Goal: Check status: Check status

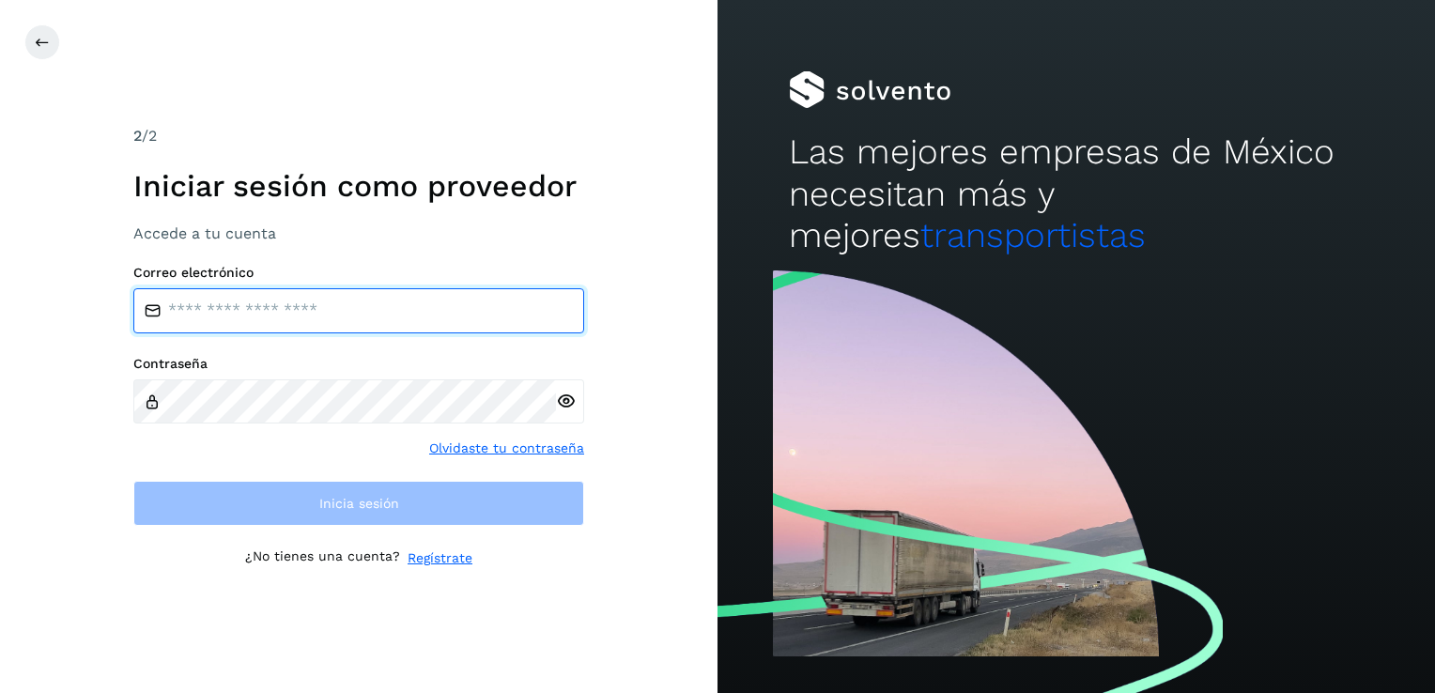
type input "**********"
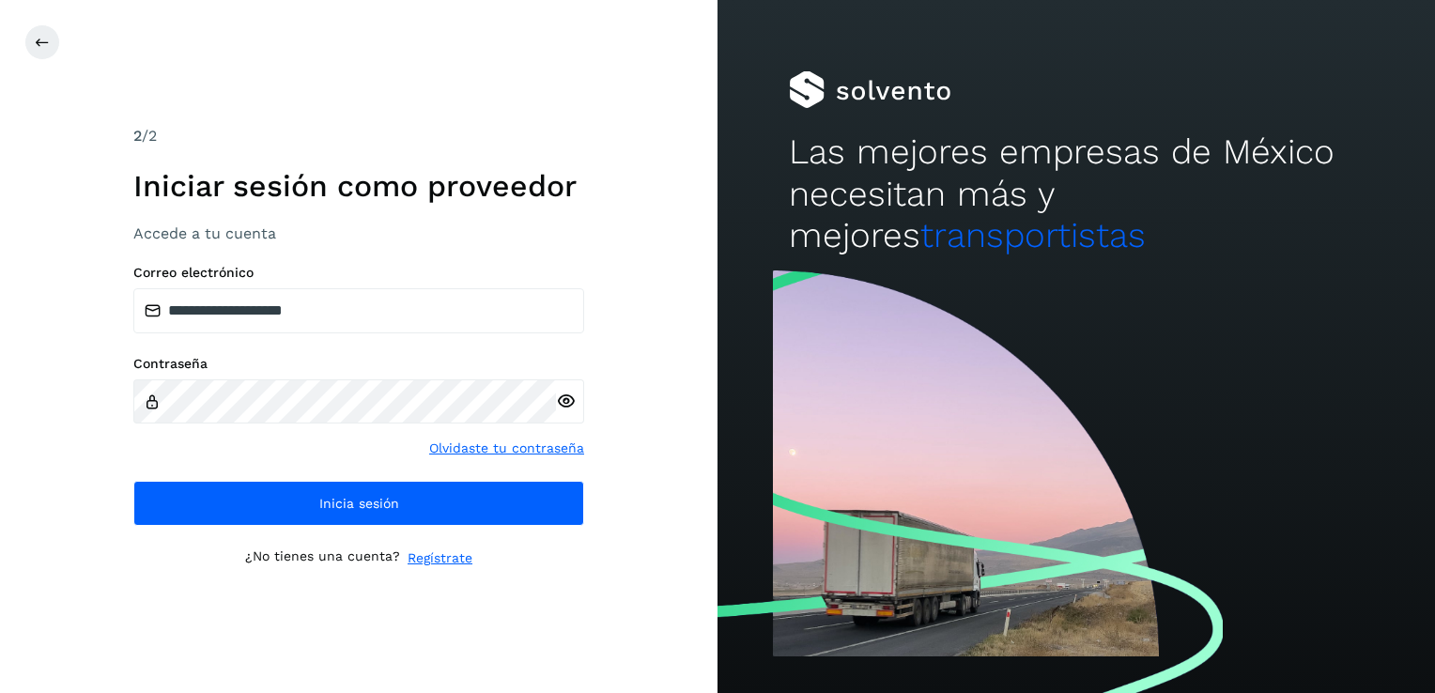
click at [421, 633] on div "**********" at bounding box center [358, 346] width 717 height 693
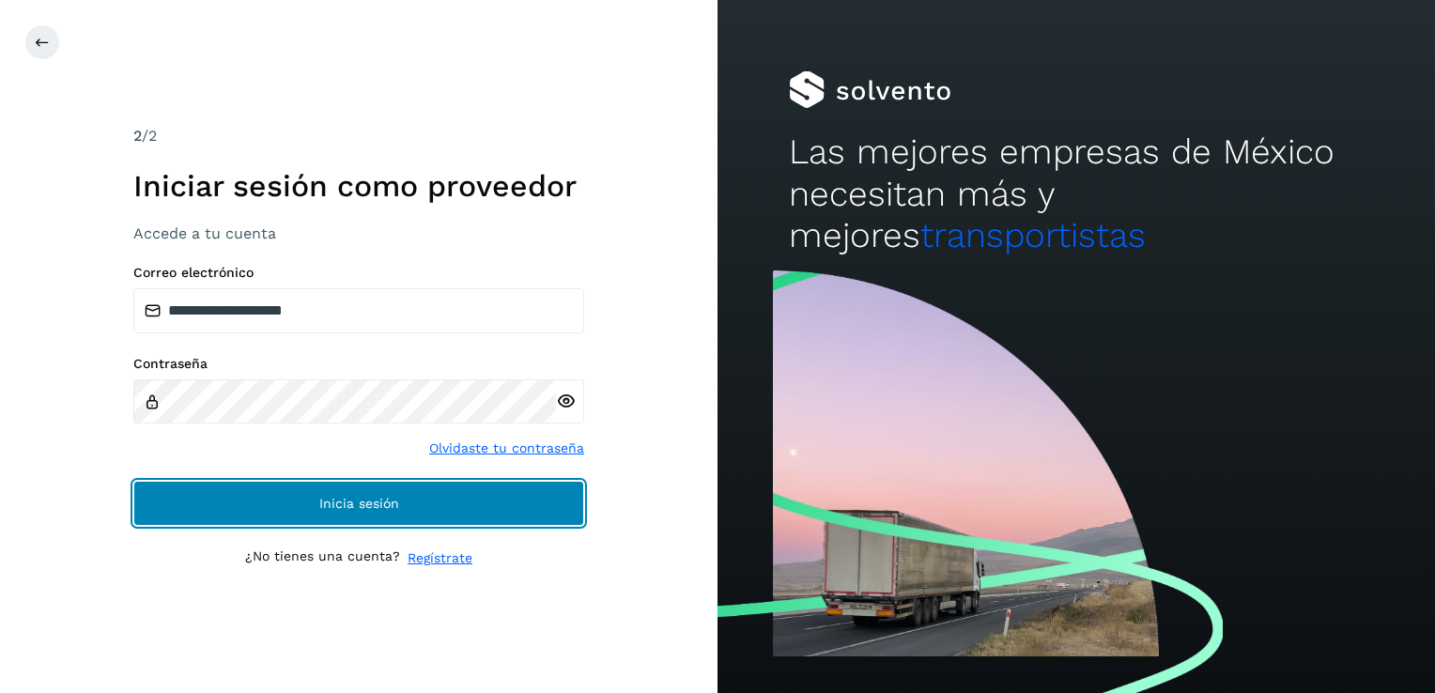
click at [338, 497] on span "Inicia sesión" at bounding box center [359, 503] width 80 height 13
click at [551, 519] on button "Inicia sesión" at bounding box center [358, 503] width 451 height 45
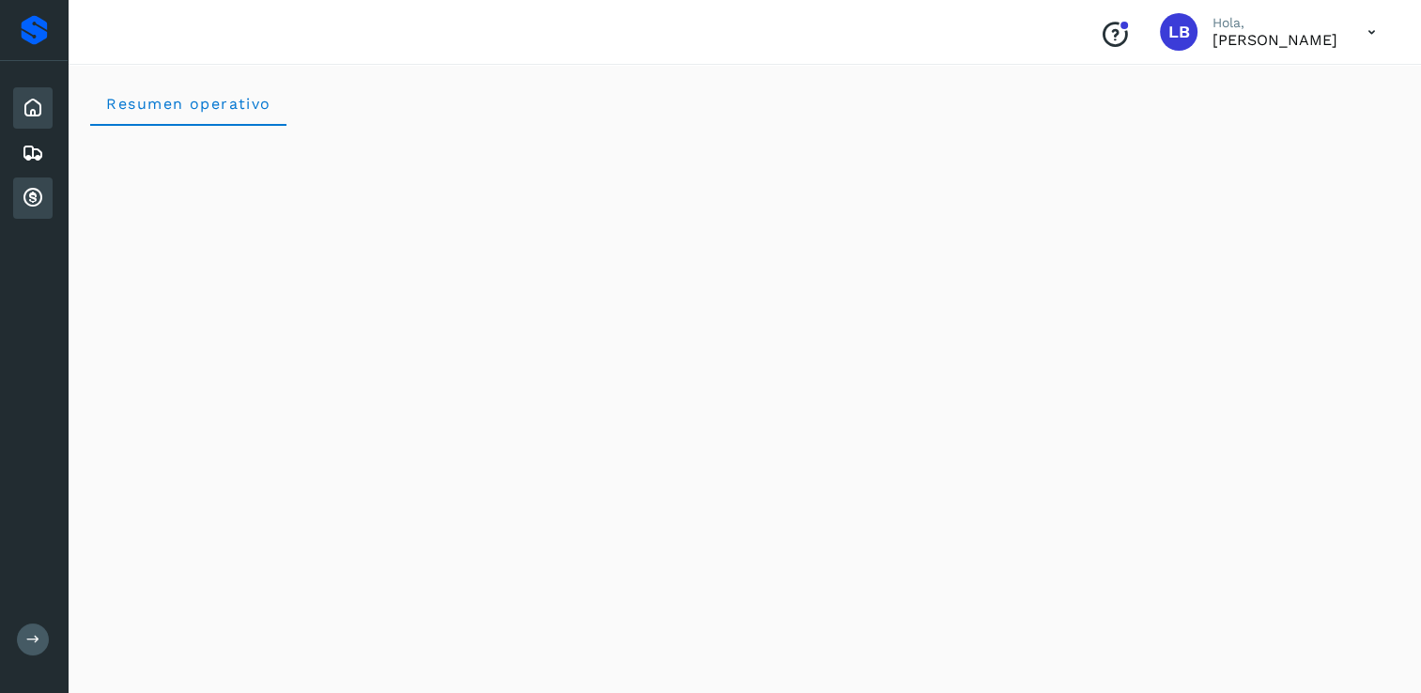
click at [29, 192] on icon at bounding box center [33, 198] width 23 height 23
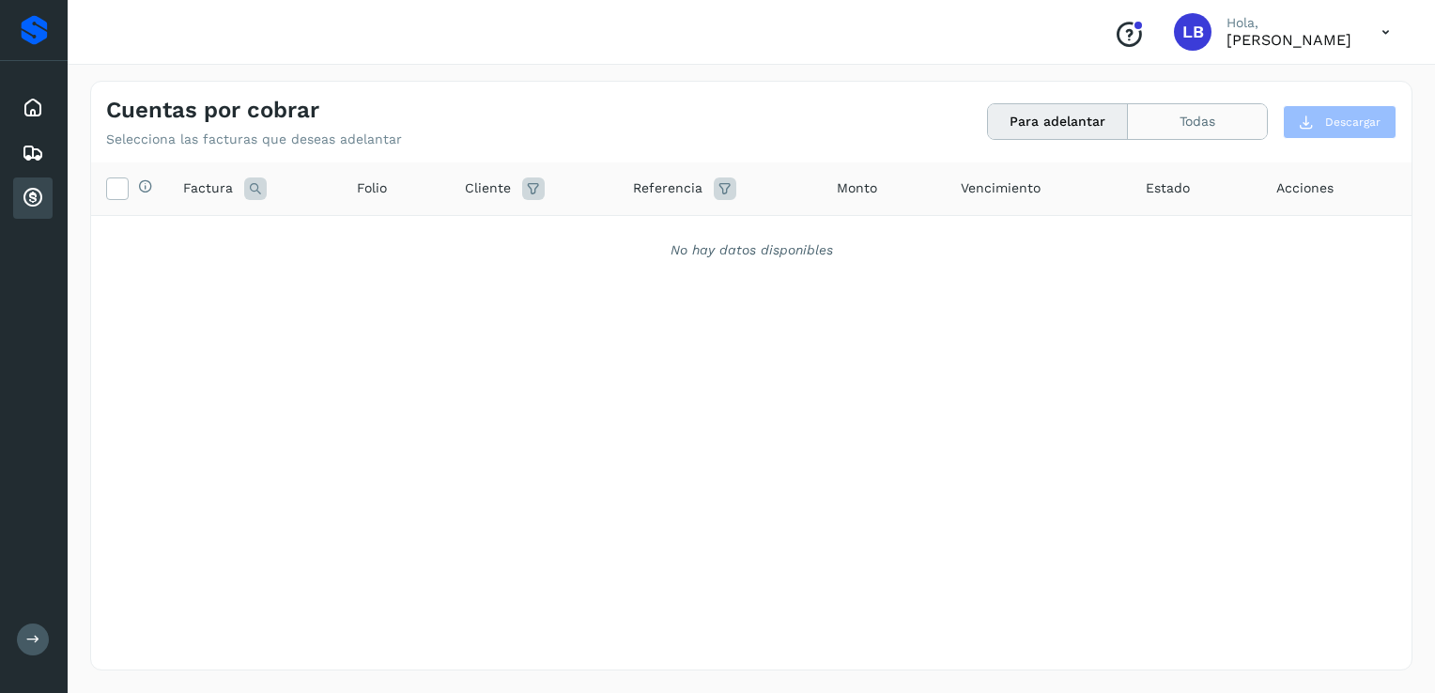
click at [1224, 123] on button "Todas" at bounding box center [1197, 121] width 139 height 35
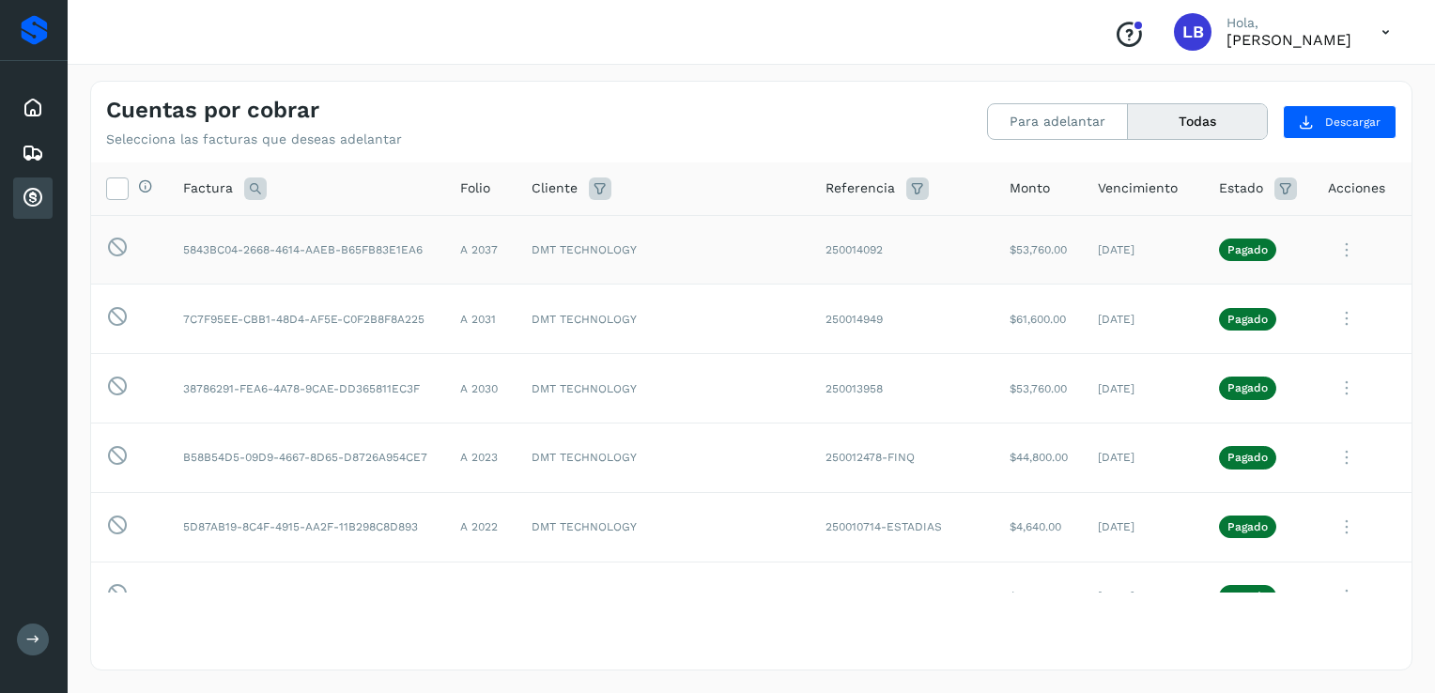
click at [1330, 252] on icon at bounding box center [1347, 250] width 38 height 38
click at [1239, 405] on button "CEP" at bounding box center [1283, 406] width 223 height 36
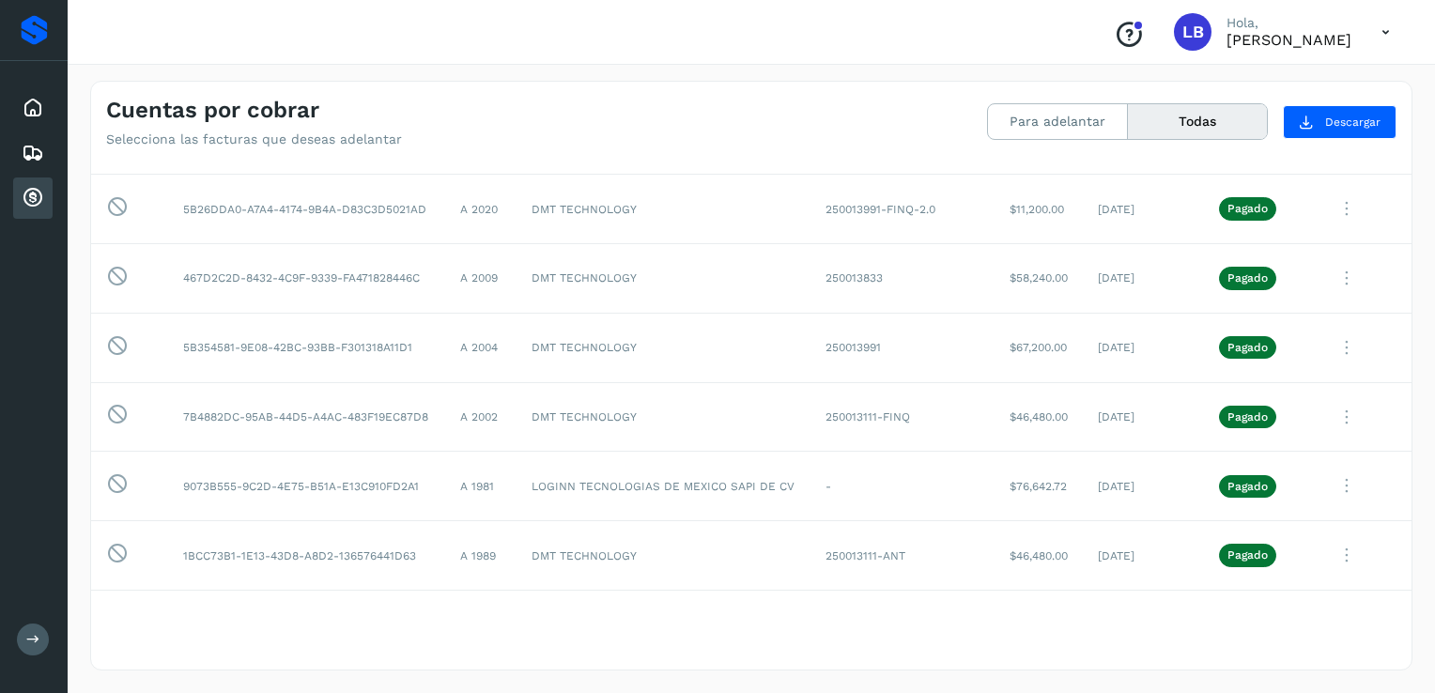
scroll to position [625, 0]
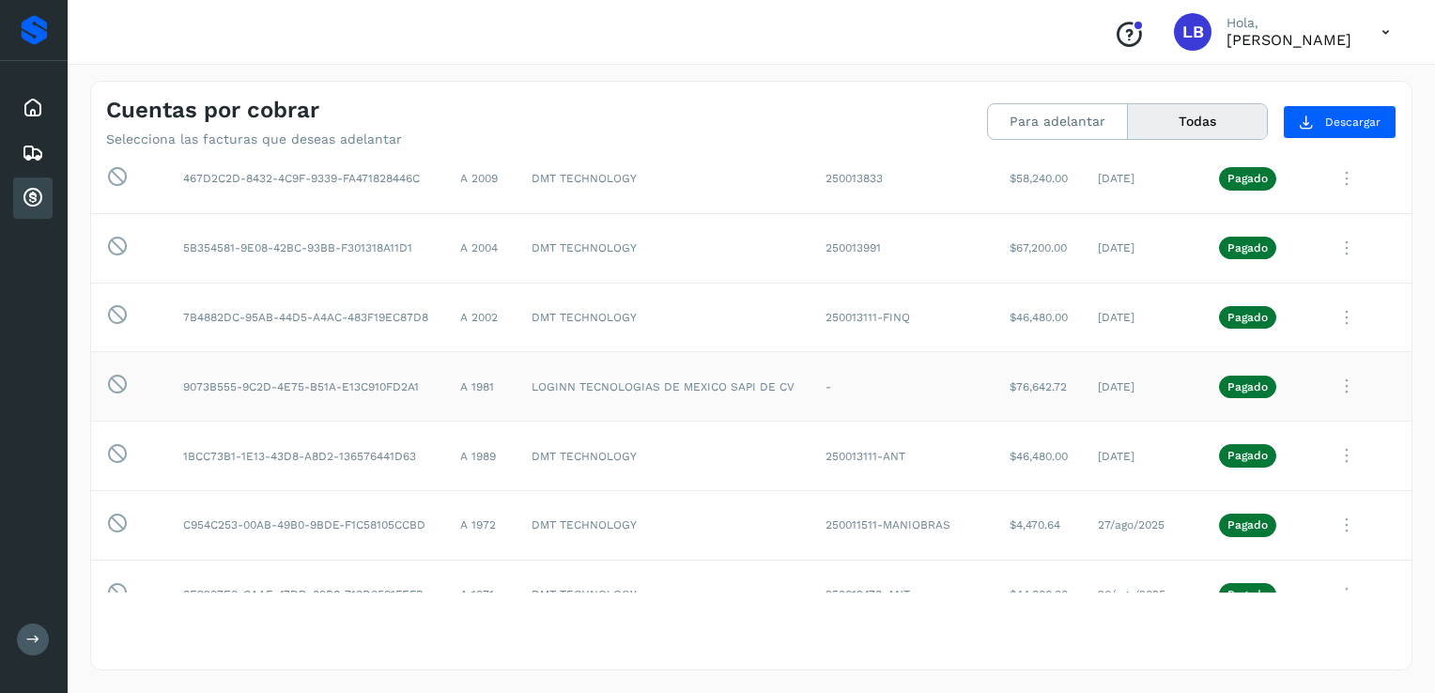
click at [1332, 388] on icon at bounding box center [1347, 386] width 38 height 38
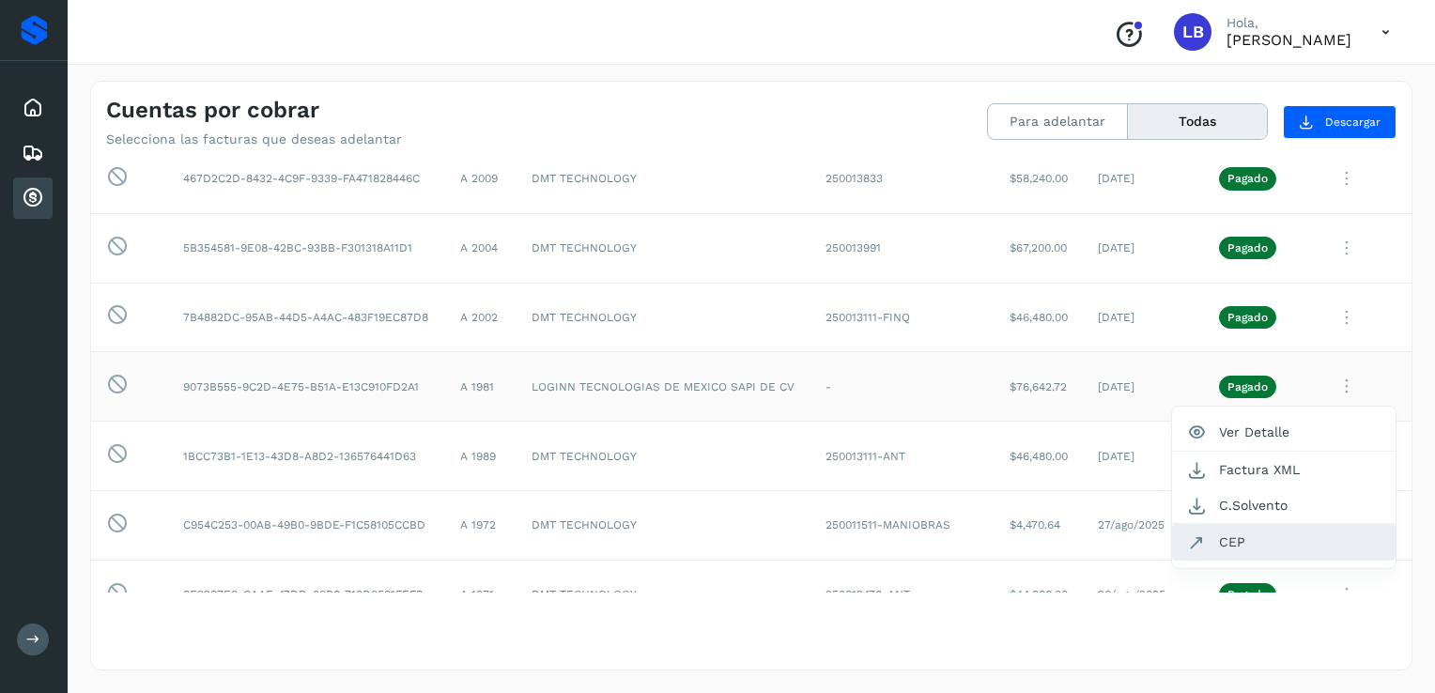
click at [1232, 537] on button "CEP" at bounding box center [1283, 542] width 223 height 36
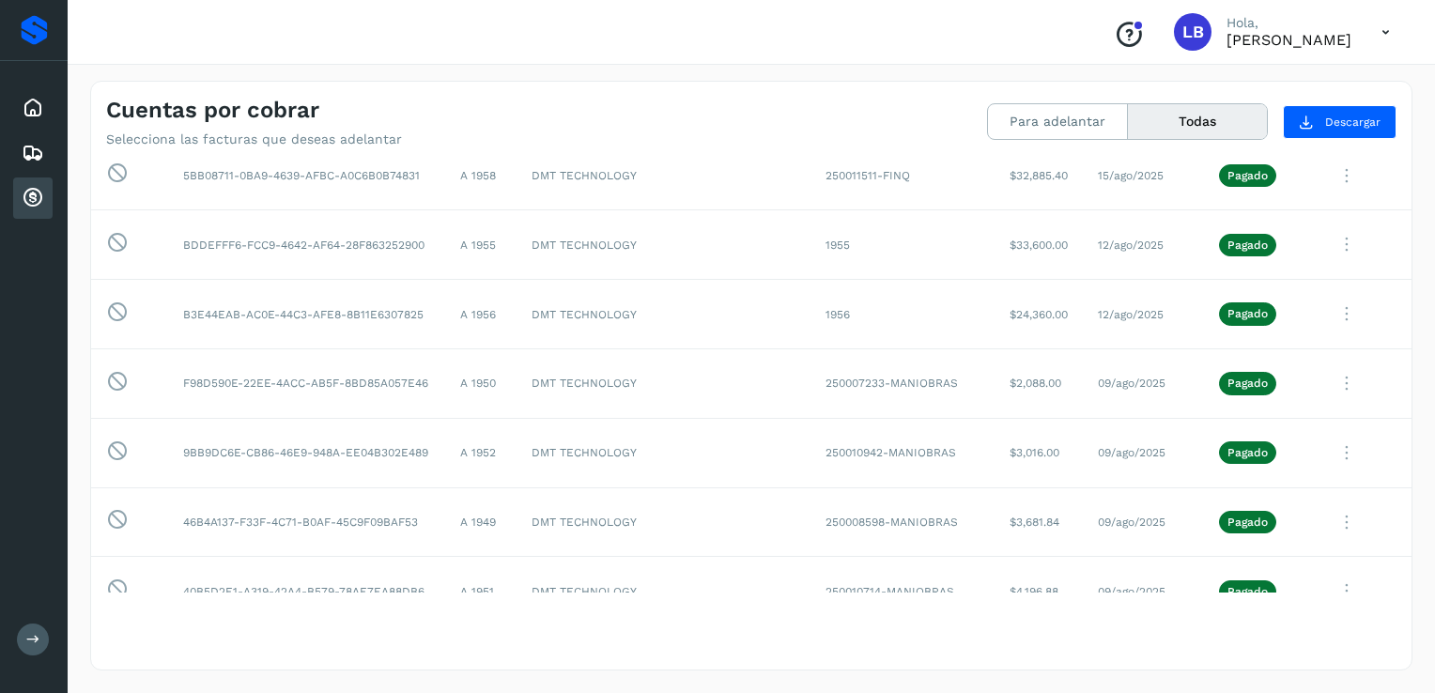
scroll to position [0, 0]
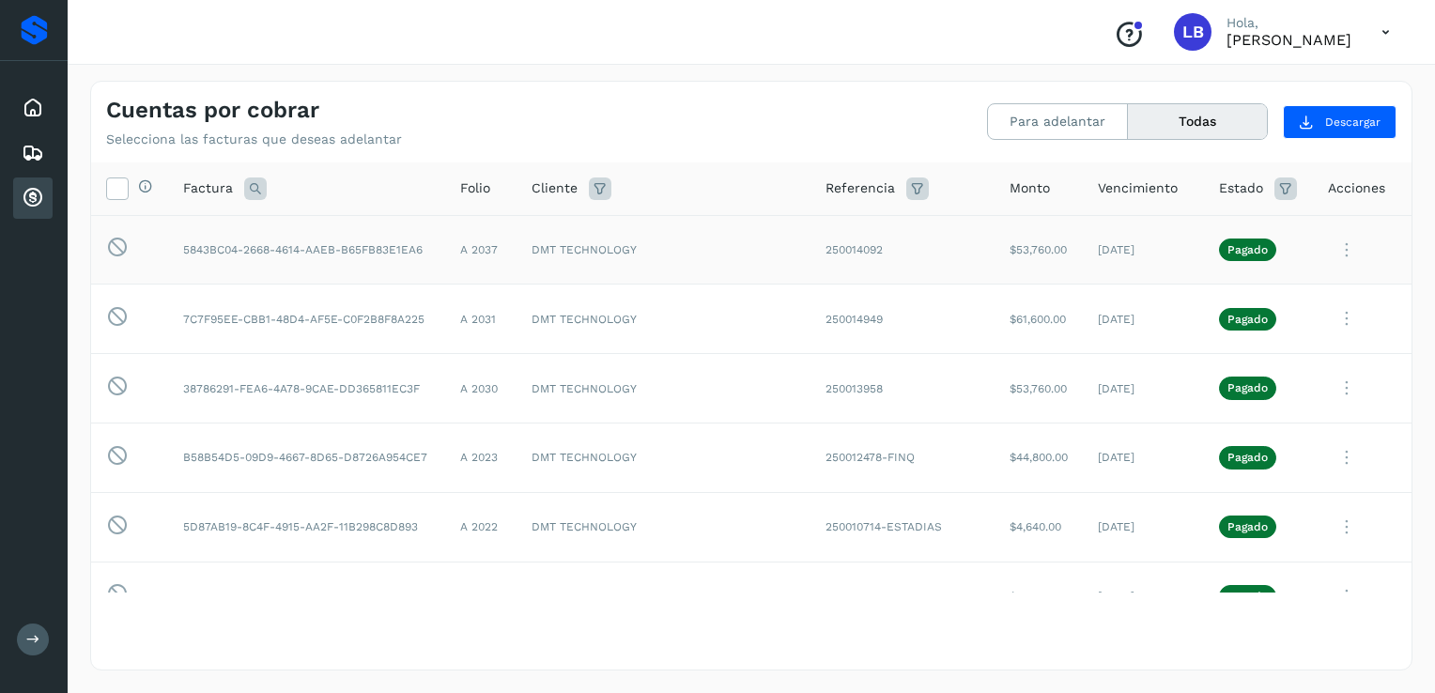
click at [1339, 240] on icon at bounding box center [1347, 250] width 38 height 38
click at [1246, 402] on button "CEP" at bounding box center [1283, 406] width 223 height 36
click at [1331, 326] on icon at bounding box center [1347, 319] width 38 height 38
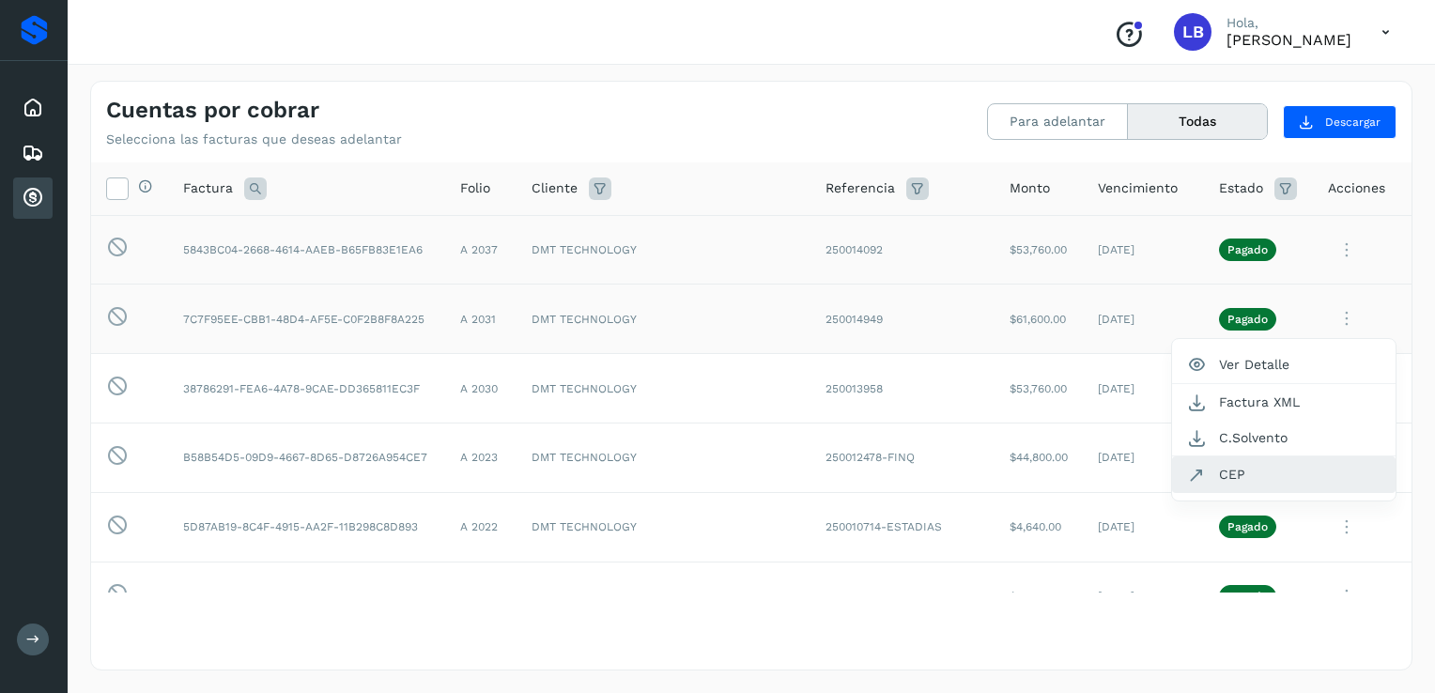
click at [1221, 478] on button "CEP" at bounding box center [1283, 474] width 223 height 36
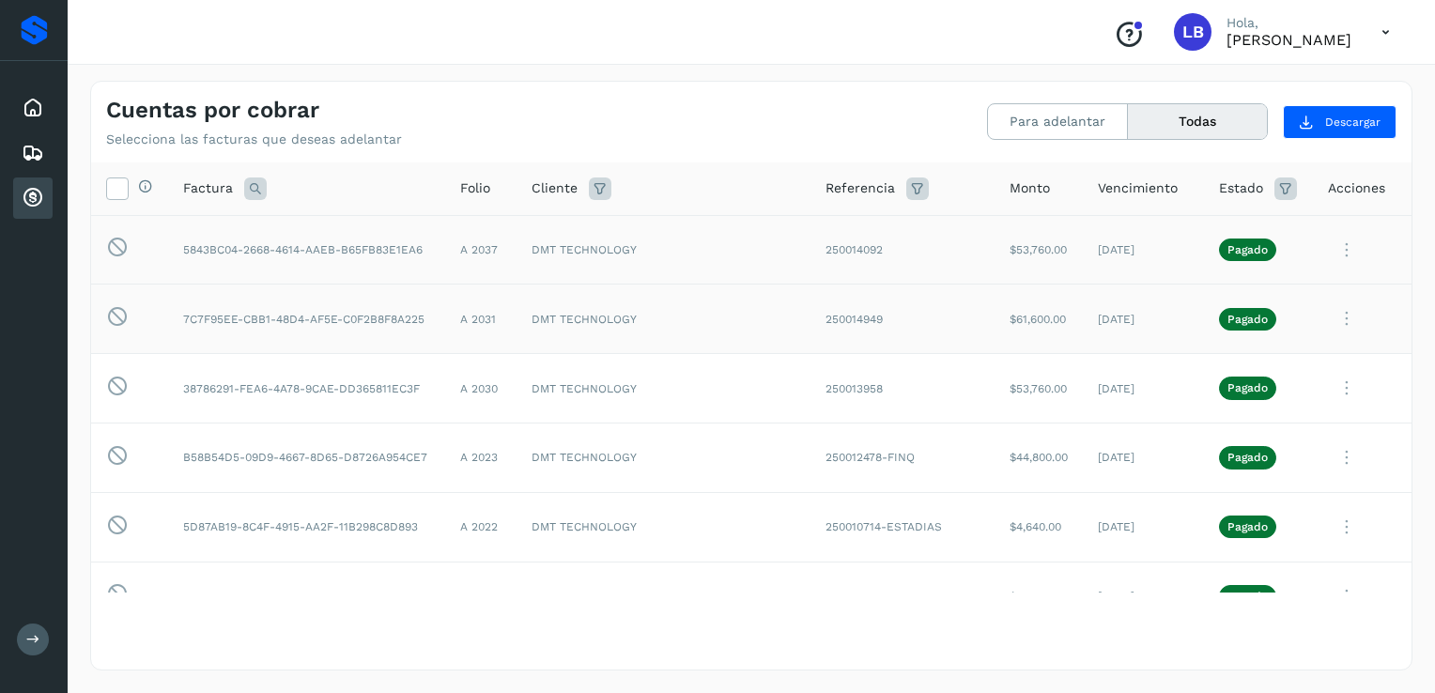
click at [1328, 331] on icon at bounding box center [1347, 319] width 38 height 38
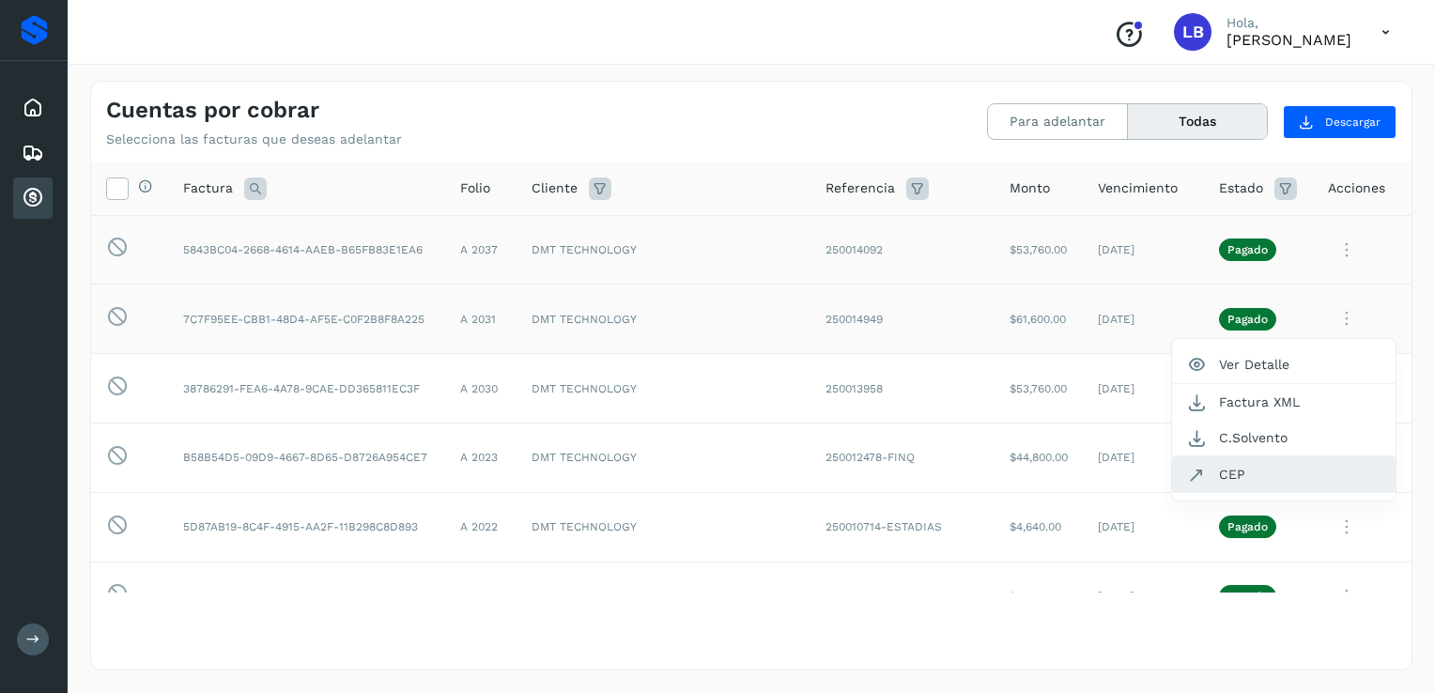
click at [1217, 475] on button "CEP" at bounding box center [1283, 474] width 223 height 36
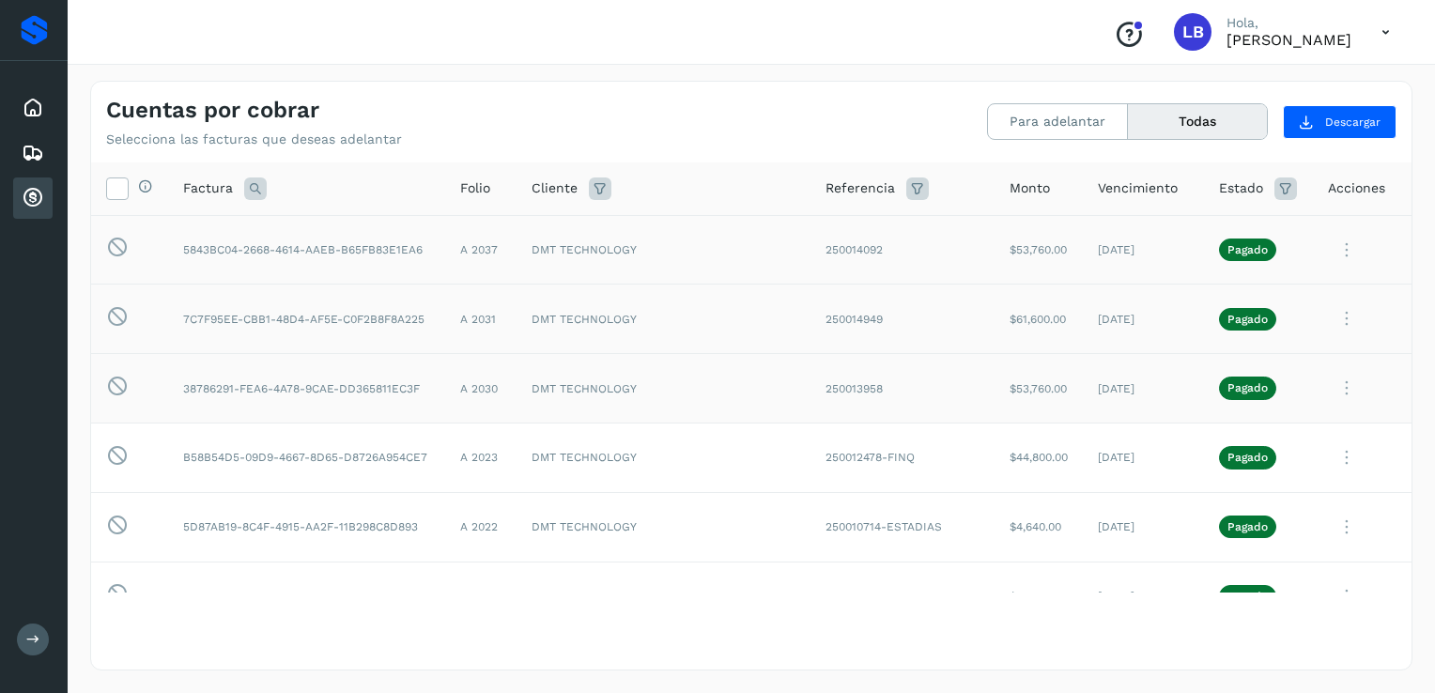
click at [1337, 391] on icon at bounding box center [1347, 388] width 38 height 38
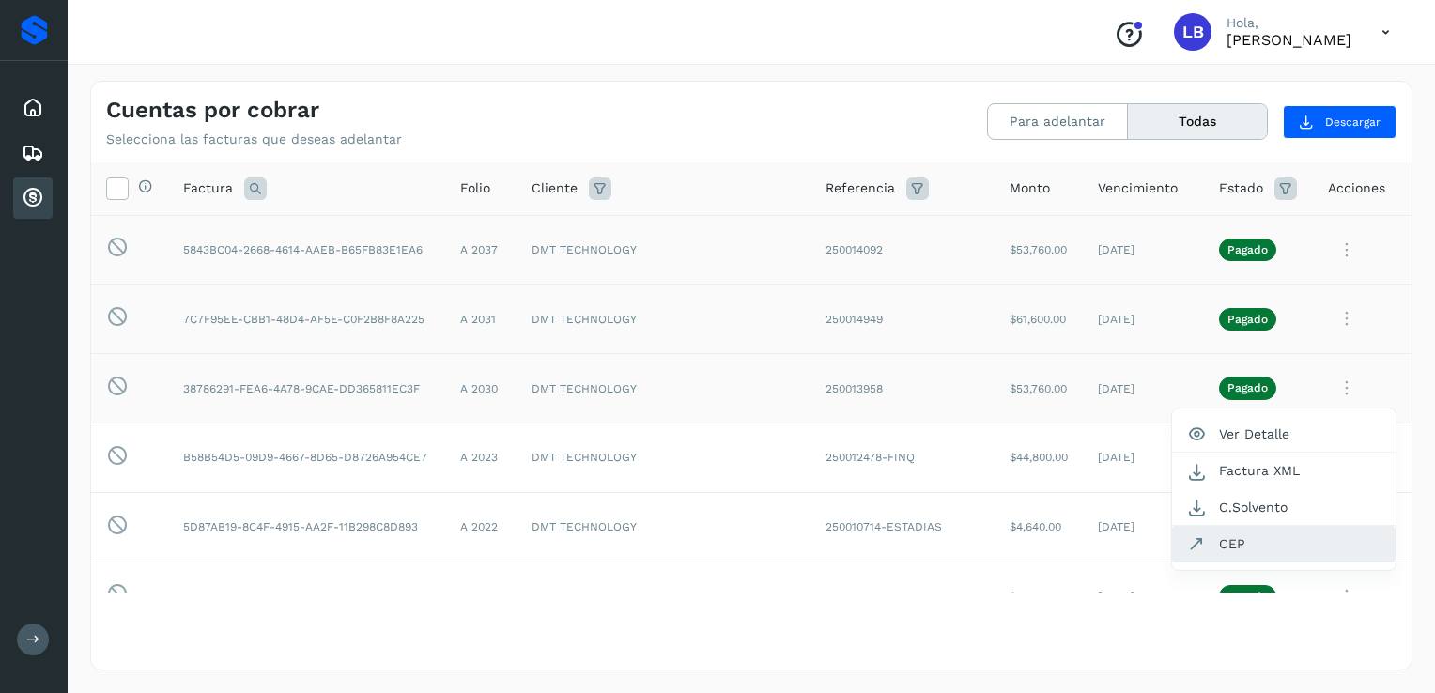
click at [1227, 542] on button "CEP" at bounding box center [1283, 544] width 223 height 36
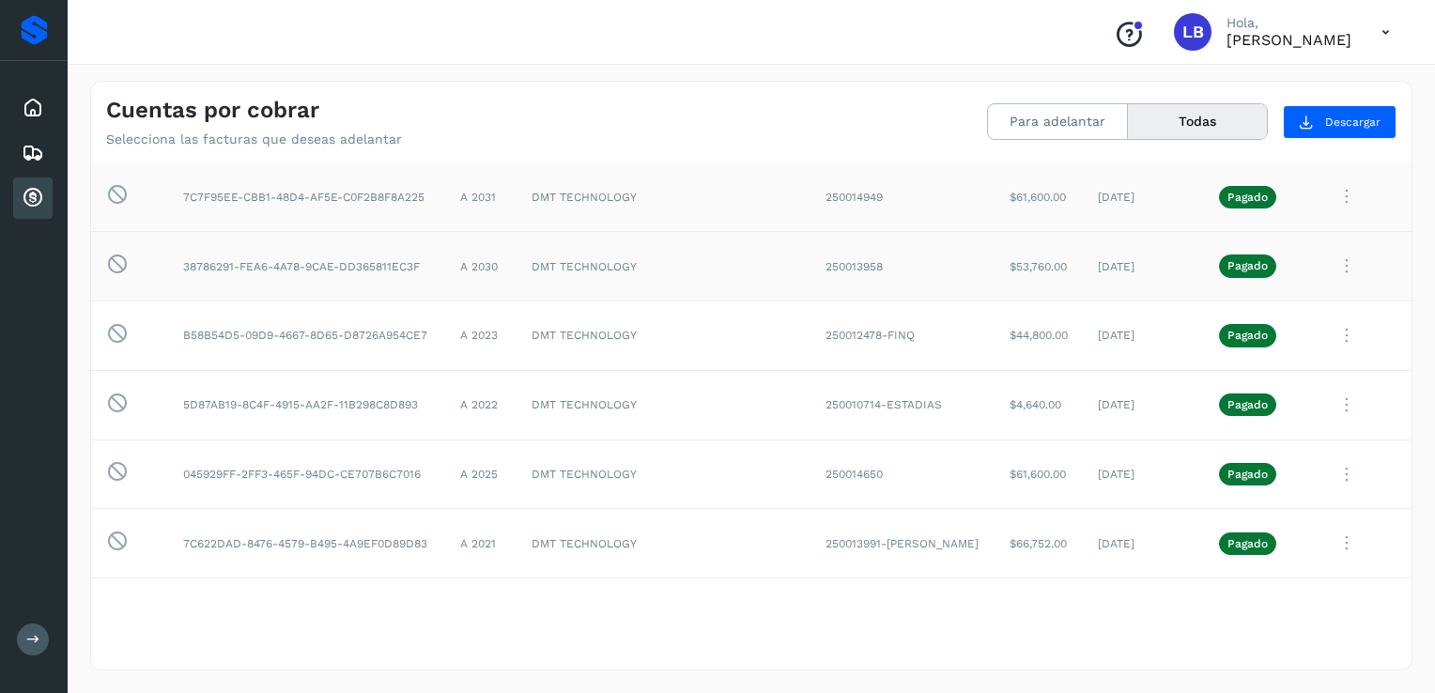
scroll to position [150, 0]
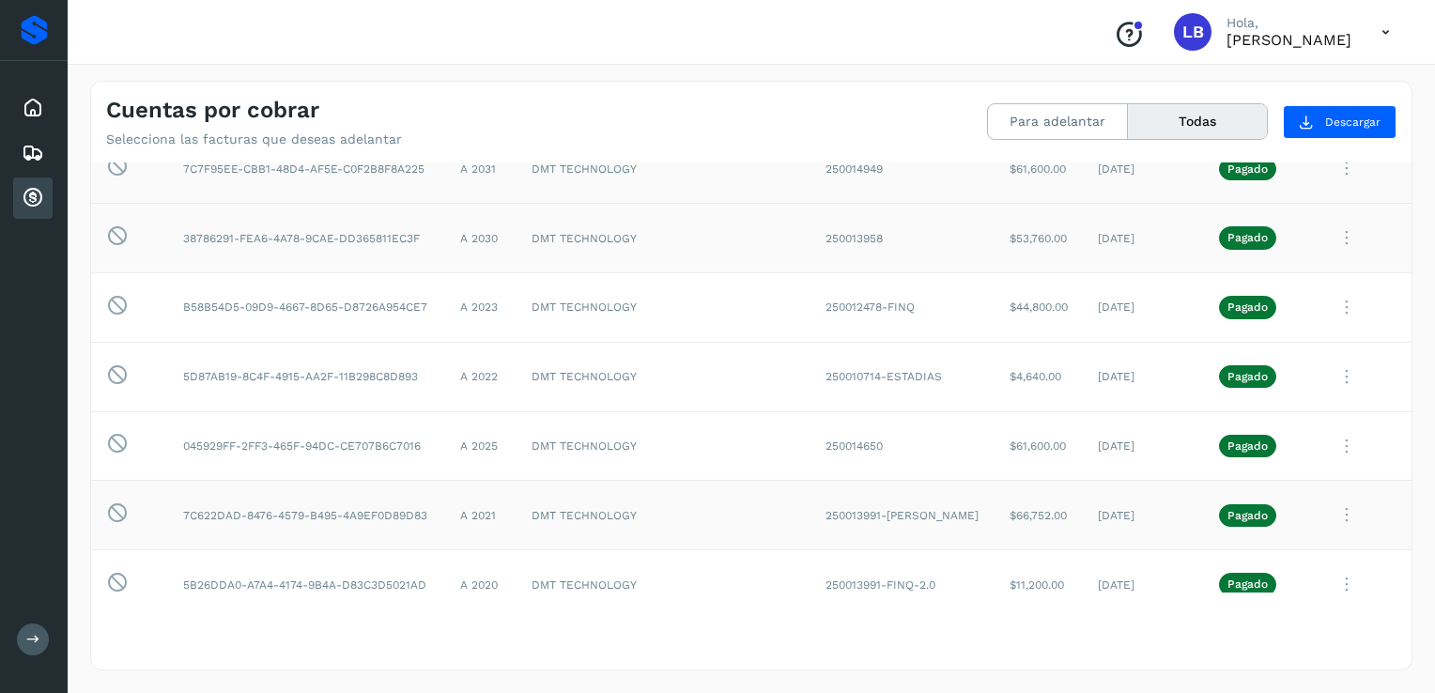
click at [1330, 517] on icon at bounding box center [1347, 515] width 38 height 38
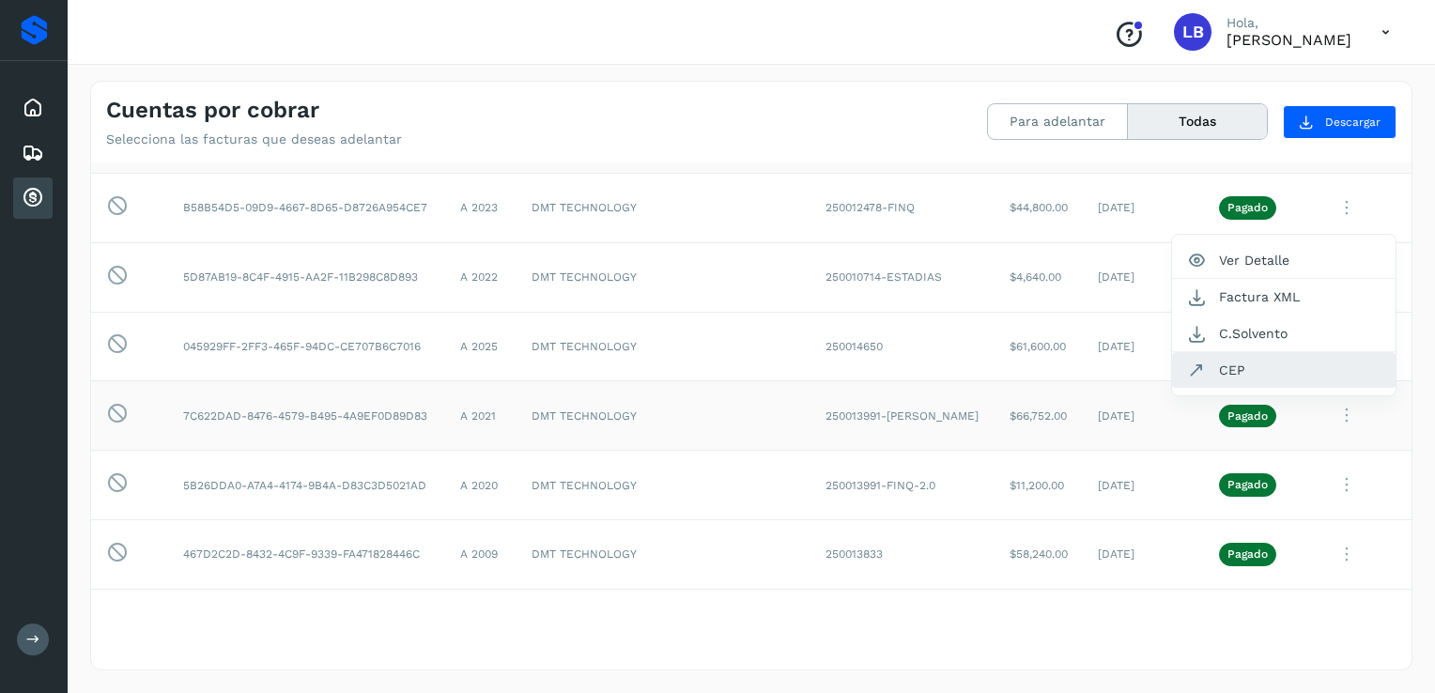
click at [1240, 368] on button "CEP" at bounding box center [1283, 370] width 223 height 36
